Goal: Task Accomplishment & Management: Use online tool/utility

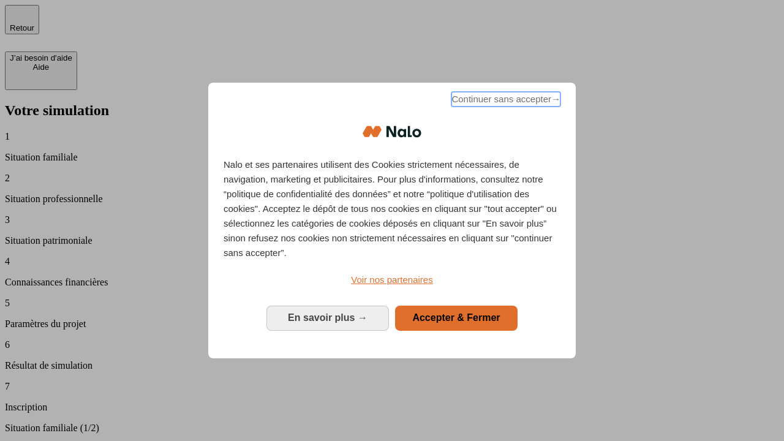
click at [505, 101] on span "Continuer sans accepter →" at bounding box center [505, 99] width 109 height 15
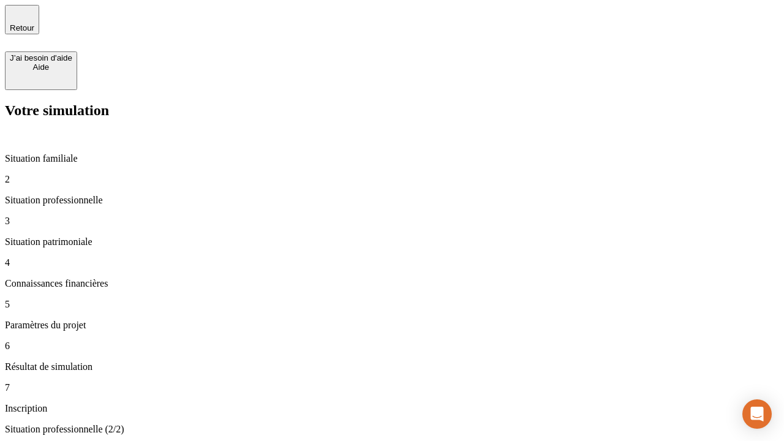
type input "30 000"
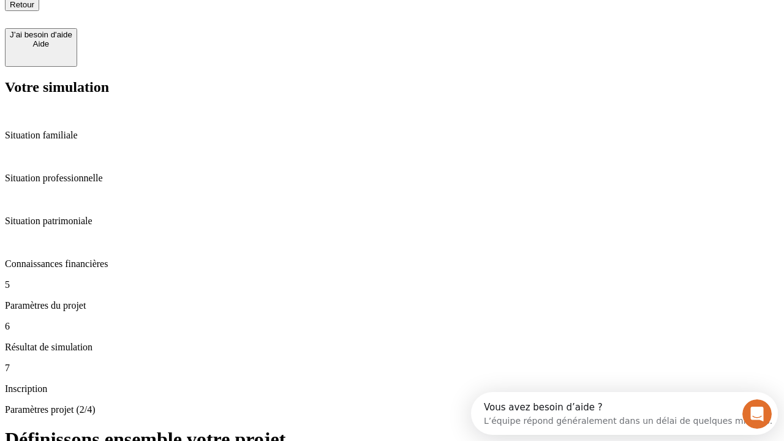
type input "25"
type input "1 000"
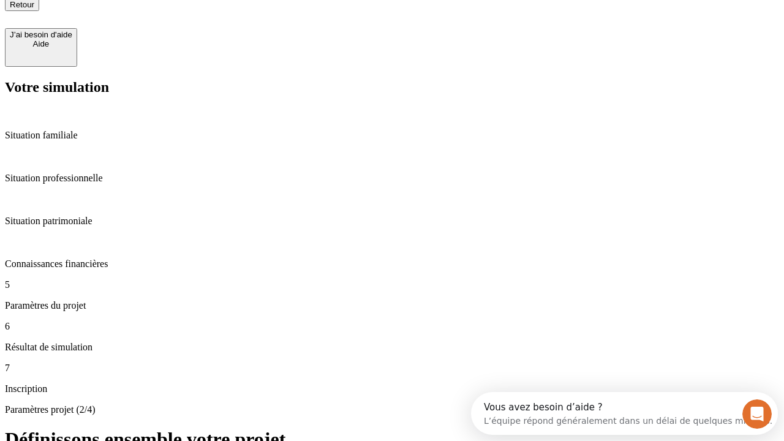
type input "640"
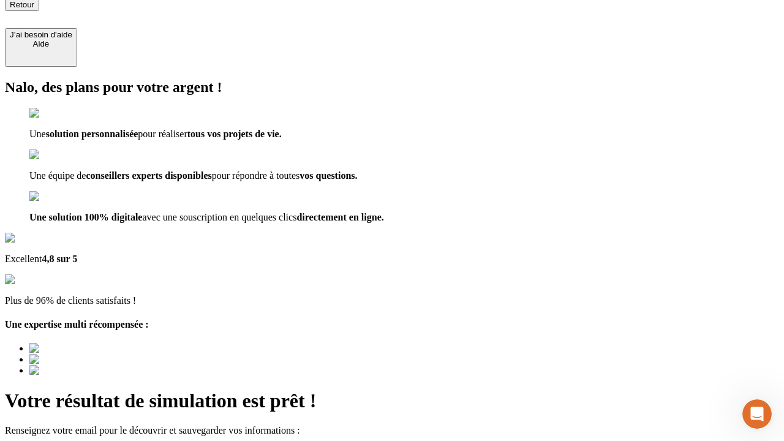
type input "[EMAIL_ADDRESS][PERSON_NAME][DOMAIN_NAME]"
